Goal: Check status: Check status

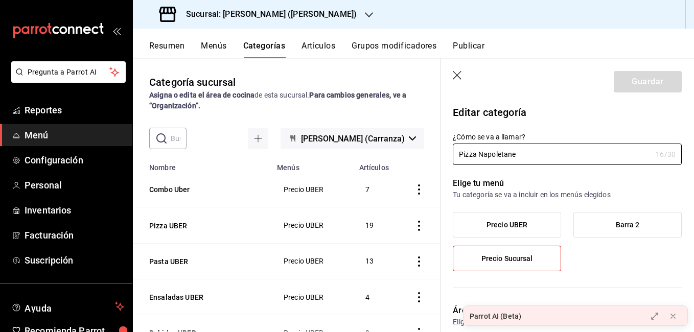
scroll to position [810, 0]
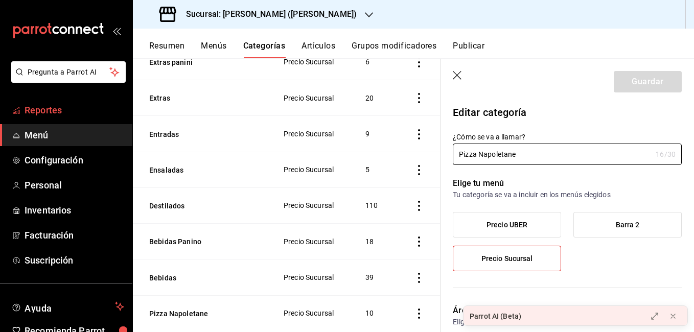
click at [54, 113] on span "Reportes" at bounding box center [75, 110] width 100 height 14
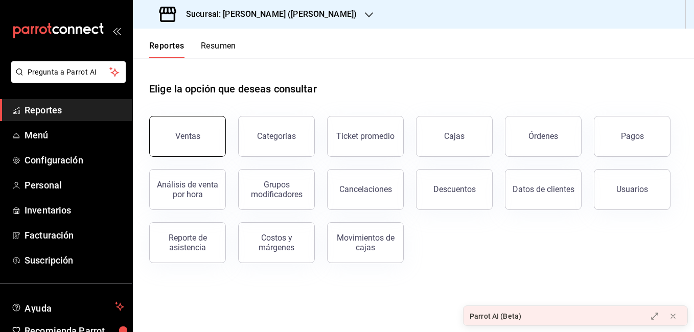
click at [206, 126] on button "Ventas" at bounding box center [187, 136] width 77 height 41
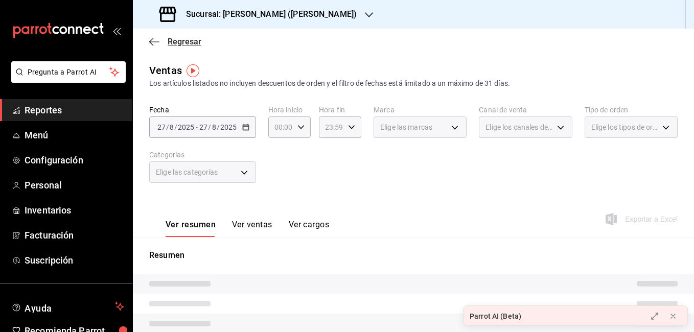
click at [154, 43] on icon "button" at bounding box center [154, 41] width 10 height 9
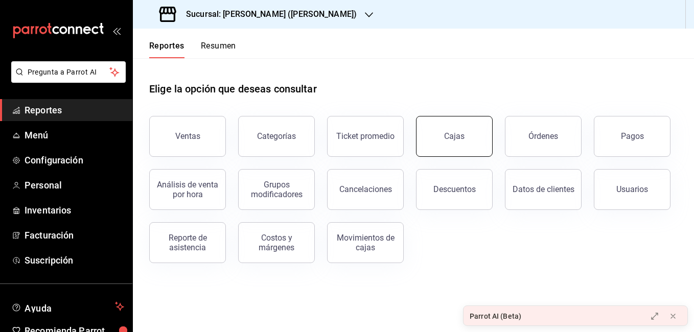
click at [472, 147] on button "Cajas" at bounding box center [454, 136] width 77 height 41
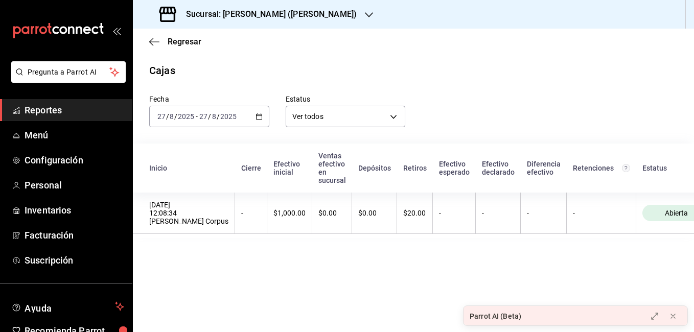
click at [261, 119] on \(Stroke\) "button" at bounding box center [259, 117] width 6 height 6
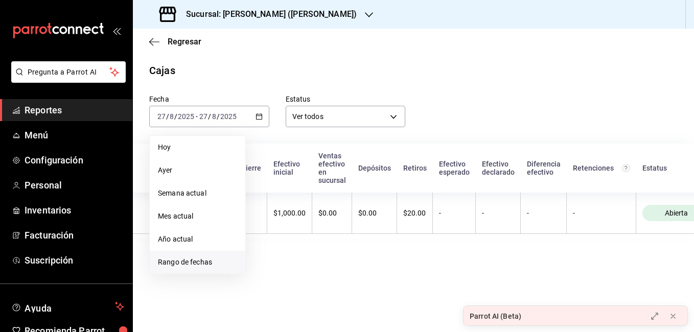
click at [207, 265] on span "Rango de fechas" at bounding box center [197, 262] width 79 height 11
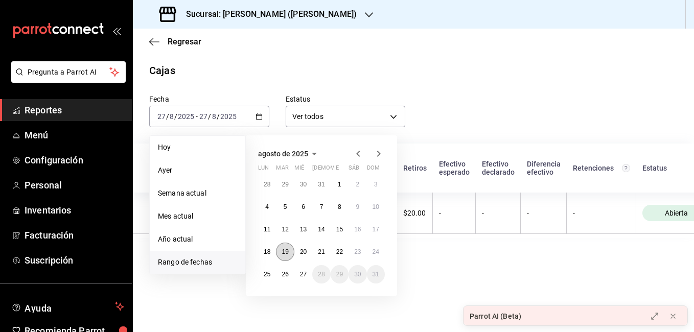
click at [290, 251] on button "19" at bounding box center [285, 252] width 18 height 18
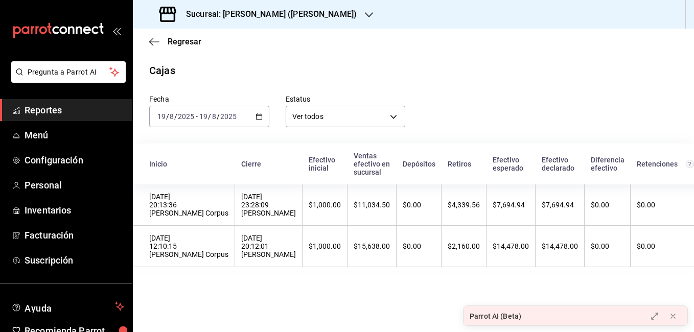
click at [263, 114] on div "[DATE] [DATE] - [DATE] [DATE]" at bounding box center [209, 116] width 120 height 21
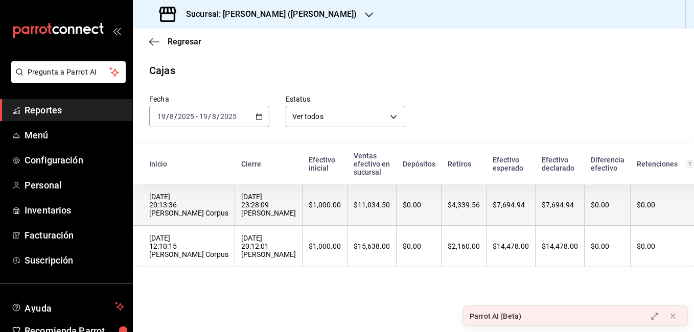
click at [296, 205] on div "[DATE] 23:28:09 [PERSON_NAME]" at bounding box center [268, 205] width 55 height 25
